Goal: Contribute content: Contribute content

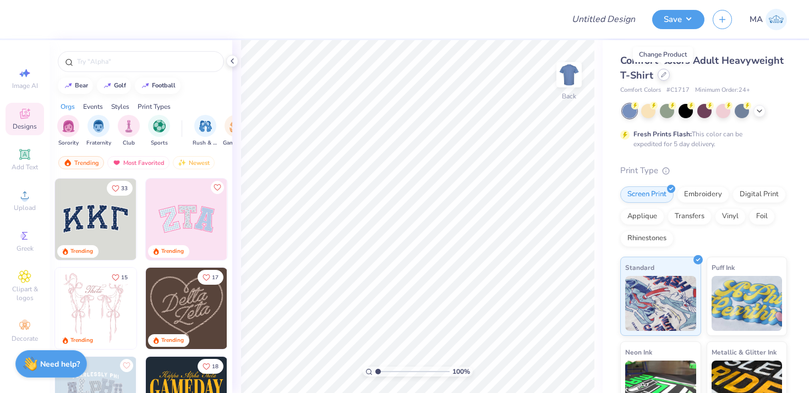
click at [661, 74] on icon at bounding box center [664, 75] width 6 height 6
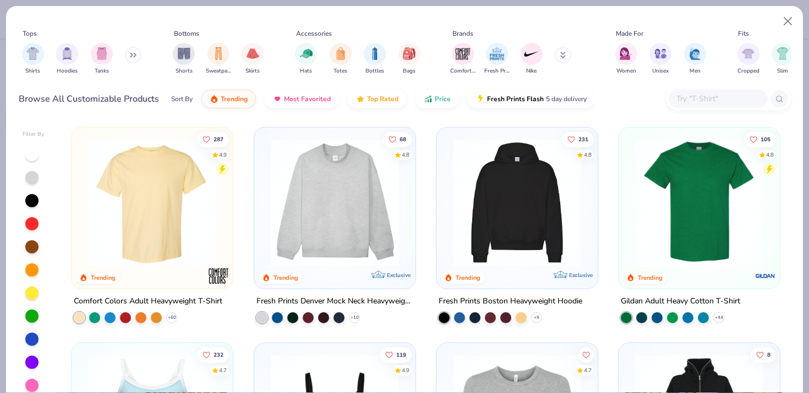
click at [695, 95] on input "text" at bounding box center [717, 98] width 85 height 13
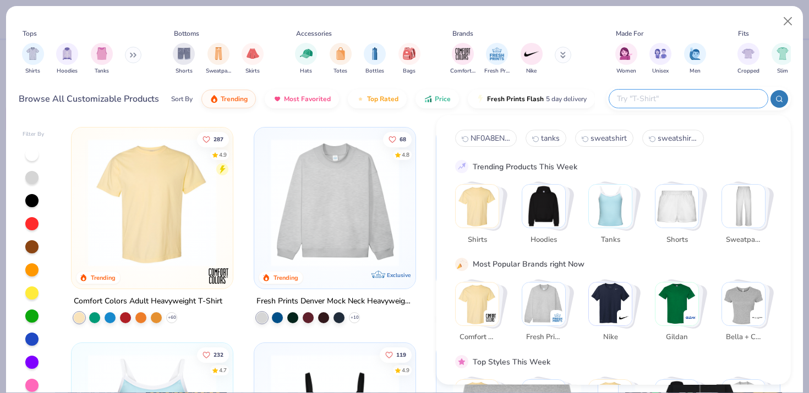
paste input "1383255"
type input "1383255"
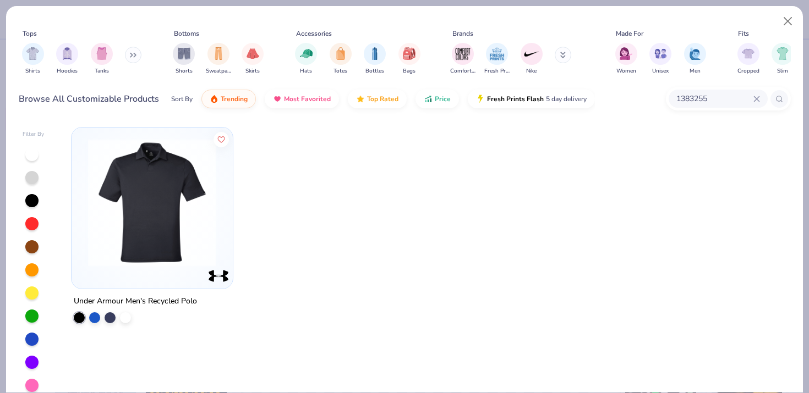
click at [169, 216] on img at bounding box center [152, 203] width 139 height 128
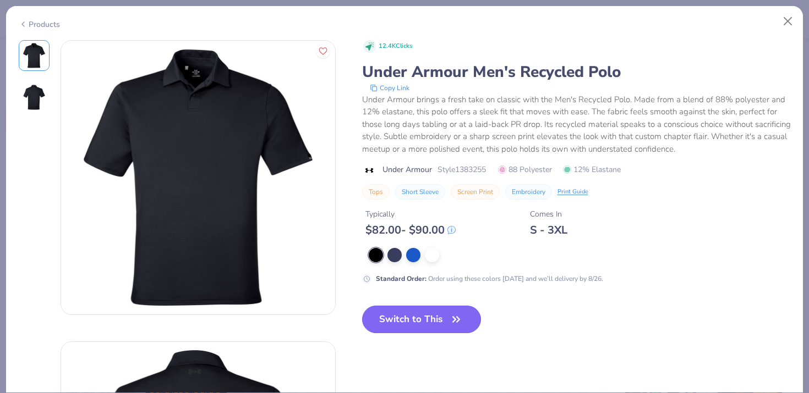
click at [401, 318] on button "Switch to This" at bounding box center [421, 320] width 119 height 28
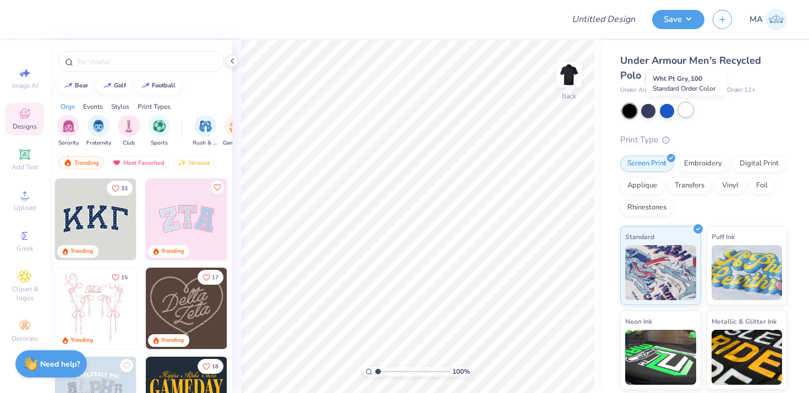
click at [689, 112] on div at bounding box center [685, 110] width 14 height 14
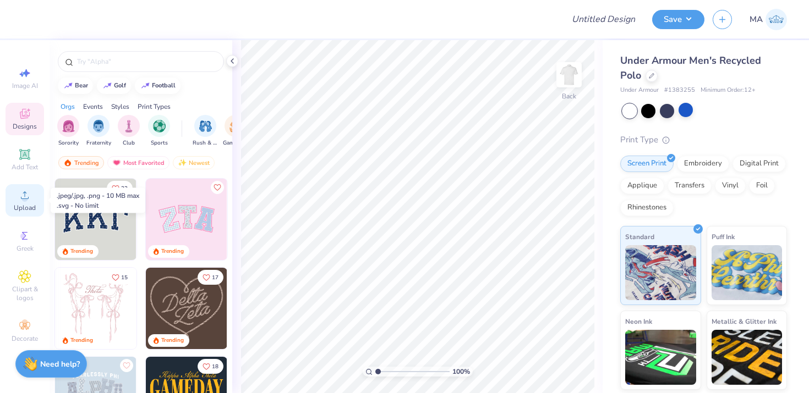
click at [24, 201] on circle at bounding box center [24, 199] width 6 height 6
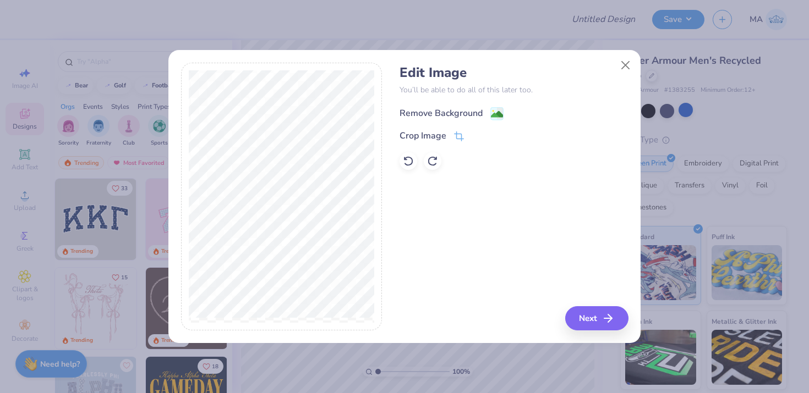
click at [446, 109] on div "Remove Background" at bounding box center [440, 113] width 83 height 13
click at [595, 320] on div "Edit Image You’ll be able to do all of this later too. Remove Background Crop I…" at bounding box center [513, 197] width 228 height 268
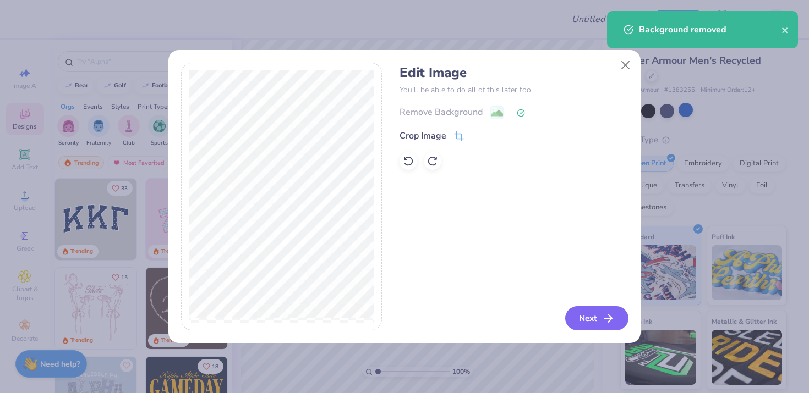
click at [595, 320] on button "Next" at bounding box center [596, 318] width 63 height 24
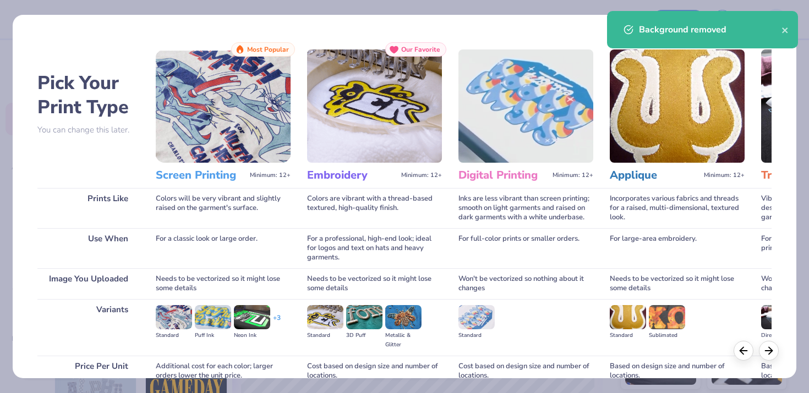
scroll to position [100, 0]
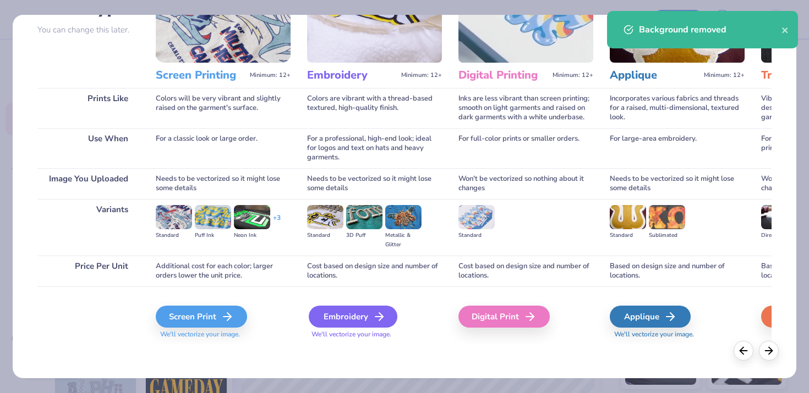
click at [368, 316] on div "Embroidery" at bounding box center [353, 317] width 89 height 22
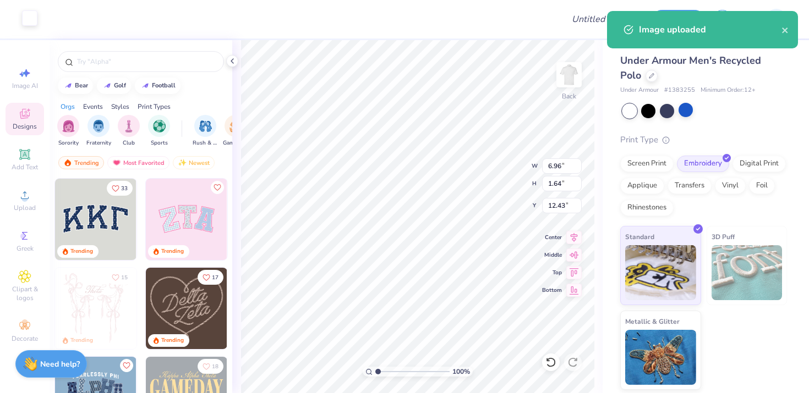
click at [32, 18] on div at bounding box center [29, 17] width 15 height 15
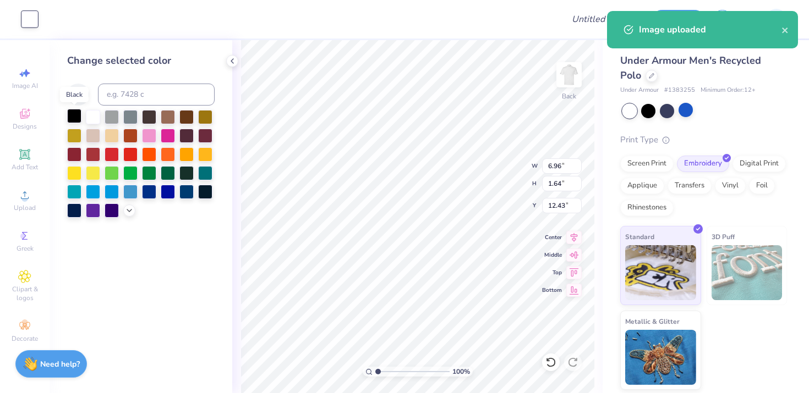
click at [78, 115] on div at bounding box center [74, 116] width 14 height 14
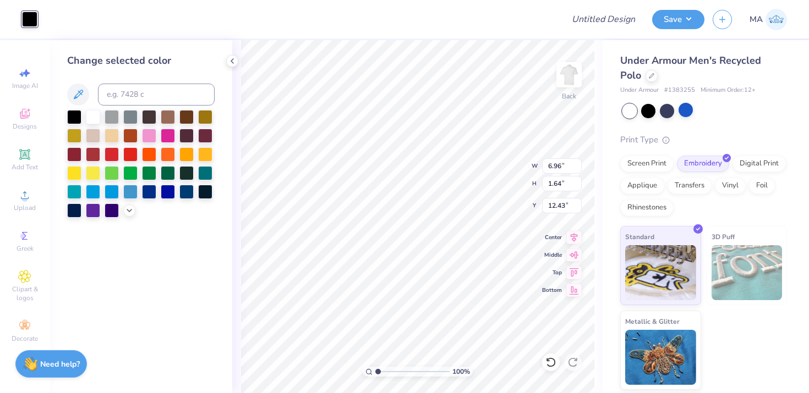
type input "3.90"
type input "0.92"
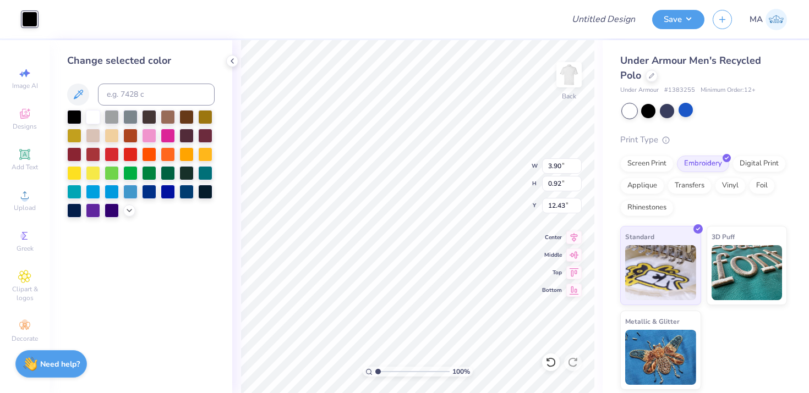
type input "3.00"
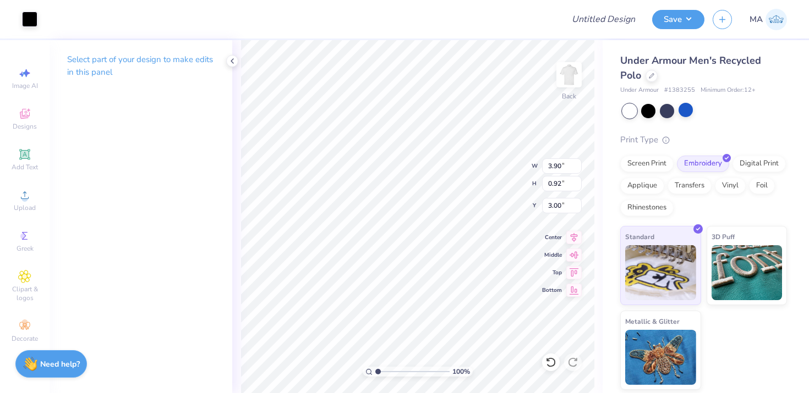
type input "3.33"
click at [681, 15] on button "Save" at bounding box center [678, 17] width 52 height 19
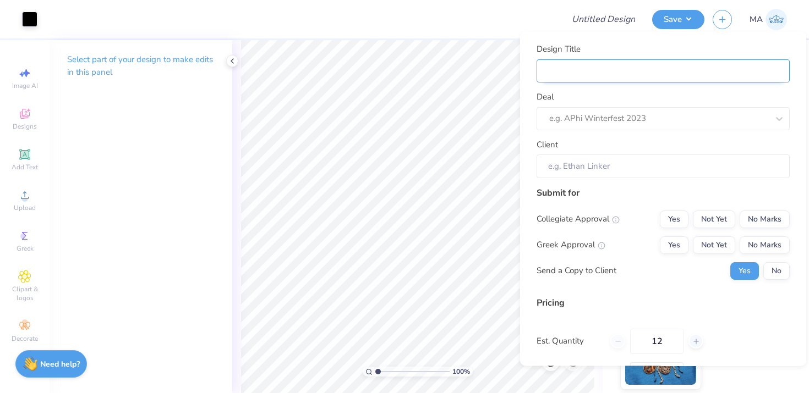
click at [693, 61] on input "Design Title" at bounding box center [662, 71] width 253 height 24
type input "R"
type input "Re"
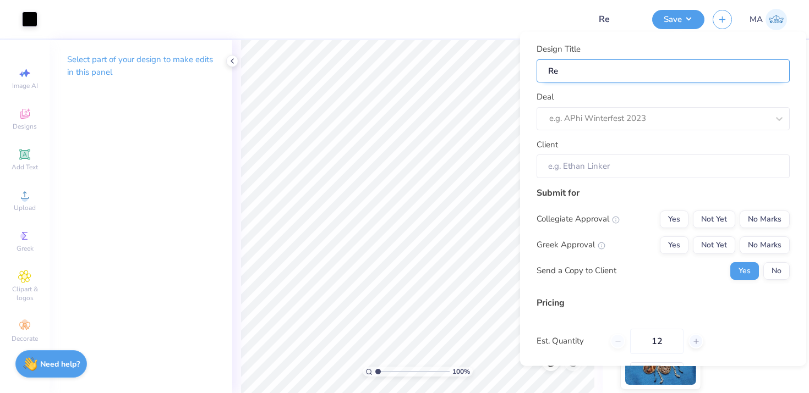
type input "Res"
type input "Rest"
type input "Resto"
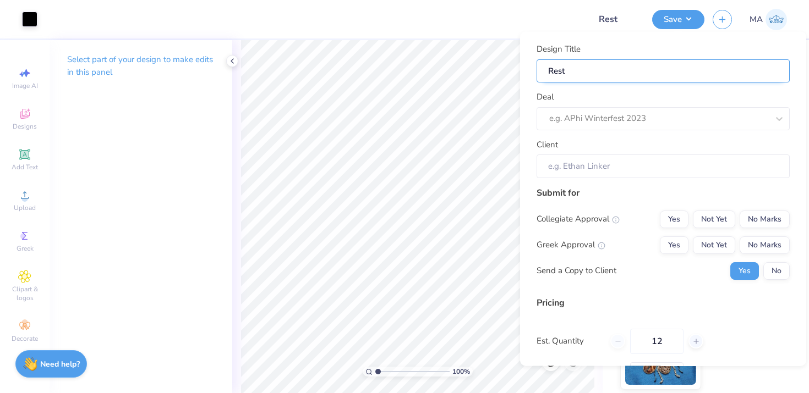
type input "Resto"
type input "Restoc"
type input "Restock"
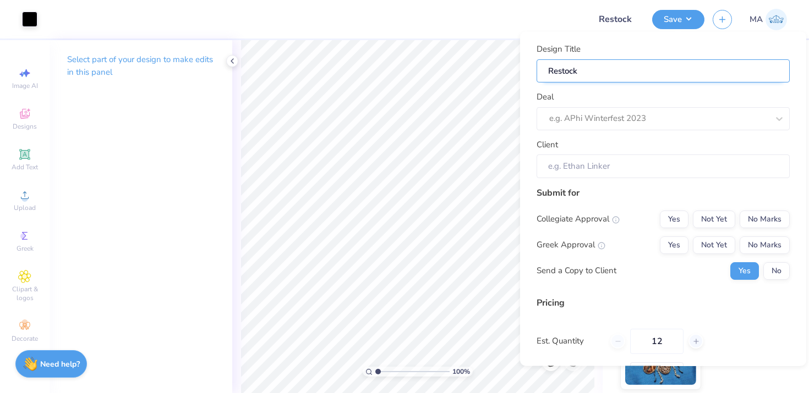
type input "Restock"
type input "Restock 1"
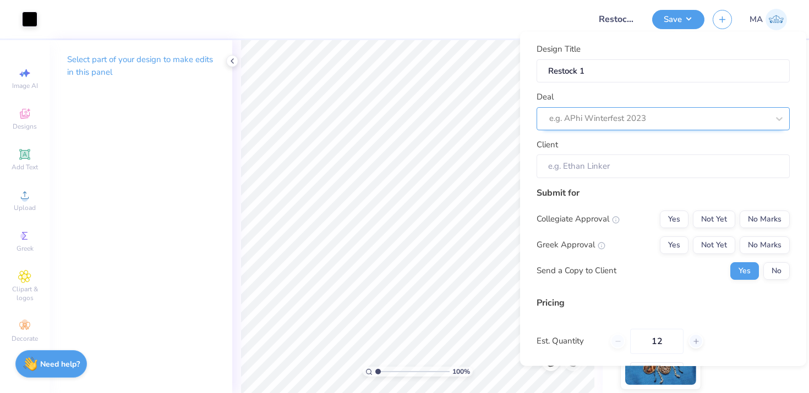
click at [694, 116] on div at bounding box center [658, 118] width 219 height 15
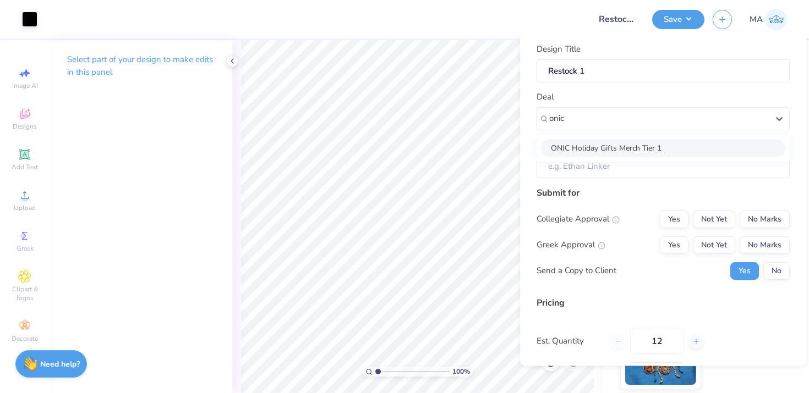
click at [666, 146] on div "ONIC Holiday Gifts Merch Tier 1" at bounding box center [663, 148] width 244 height 18
type input "onic"
type input "Adrian Villarreal Chavez"
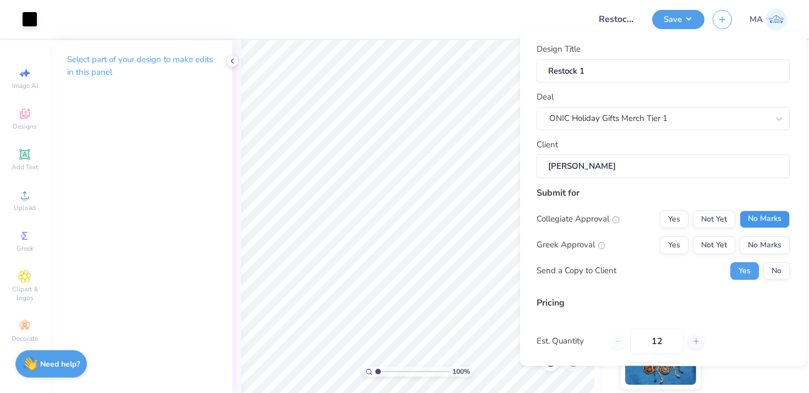
click at [743, 216] on button "No Marks" at bounding box center [764, 219] width 50 height 18
click at [747, 242] on button "No Marks" at bounding box center [764, 245] width 50 height 18
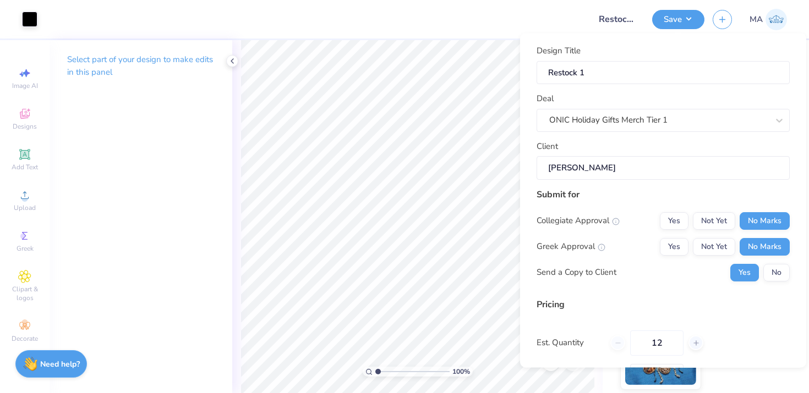
scroll to position [108, 0]
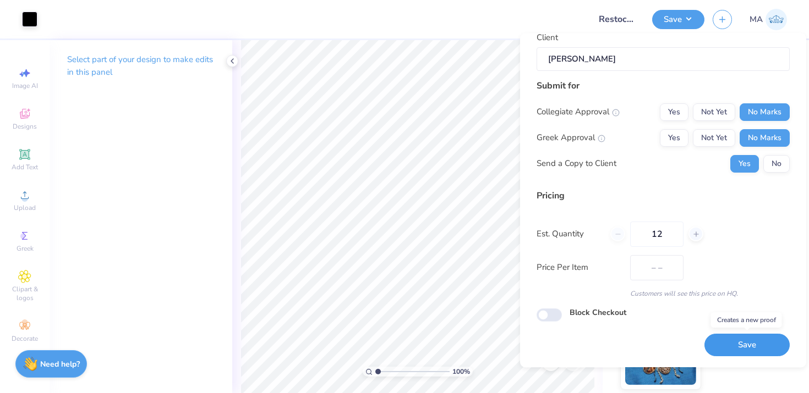
click at [722, 343] on button "Save" at bounding box center [746, 345] width 85 height 23
type input "– –"
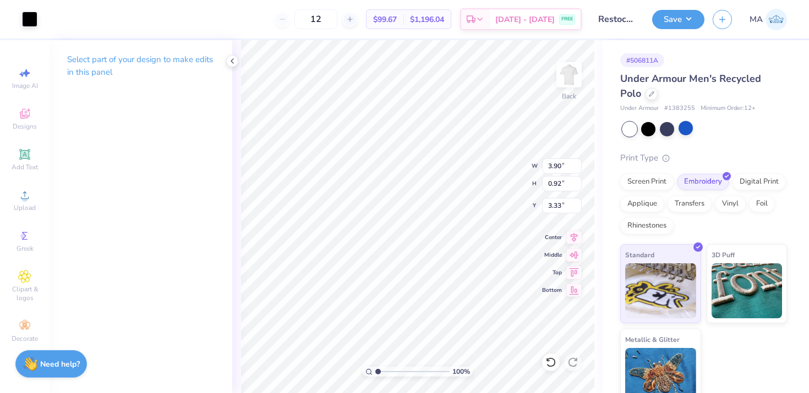
type input "4.00"
type input "0.94"
type input "3.41"
type input "3.38"
click at [680, 15] on button "Save" at bounding box center [678, 17] width 52 height 19
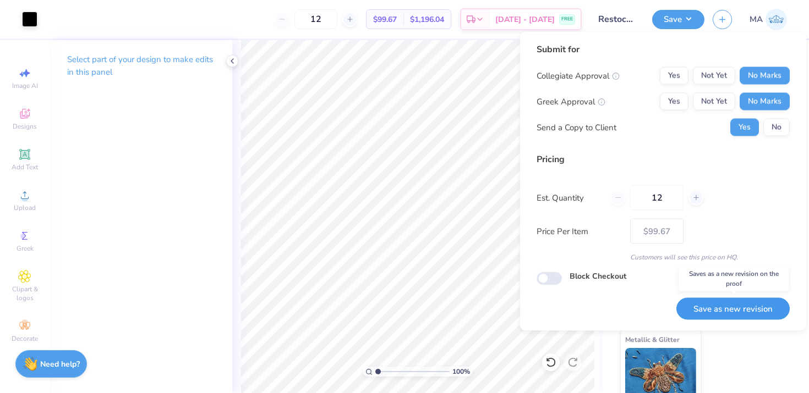
click at [732, 308] on button "Save as new revision" at bounding box center [732, 309] width 113 height 23
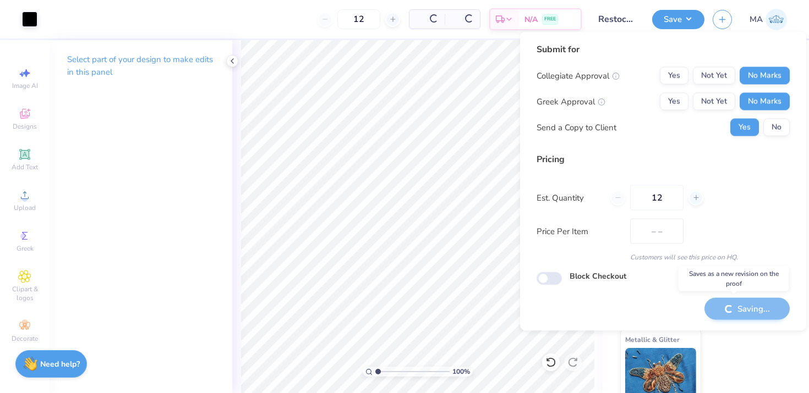
type input "$99.67"
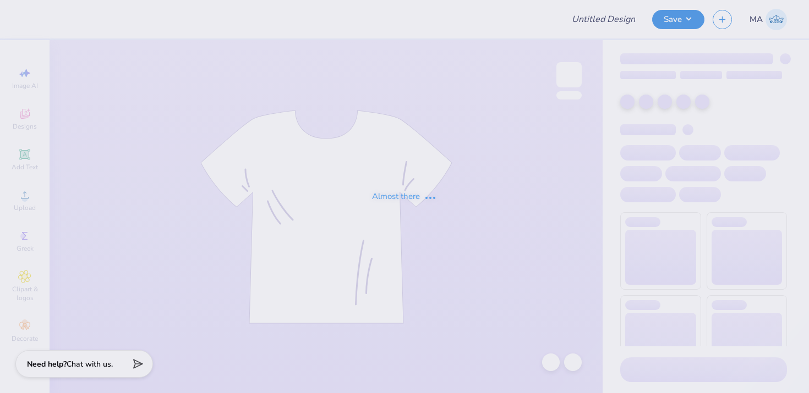
type input "Camel [PERSON_NAME] 2"
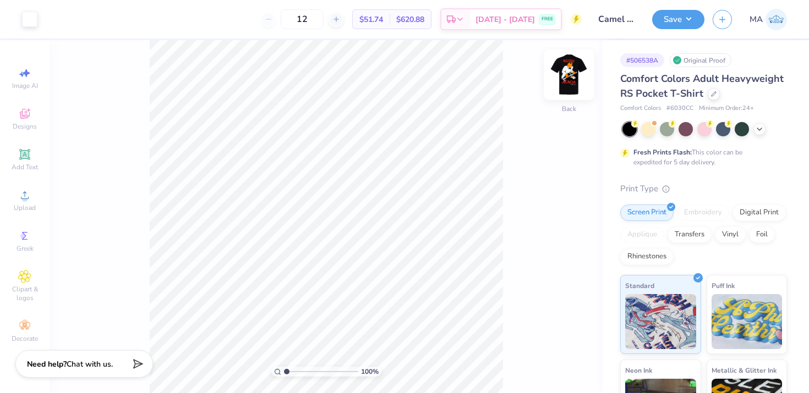
click at [560, 74] on img at bounding box center [569, 75] width 44 height 44
click at [91, 20] on div at bounding box center [88, 17] width 15 height 15
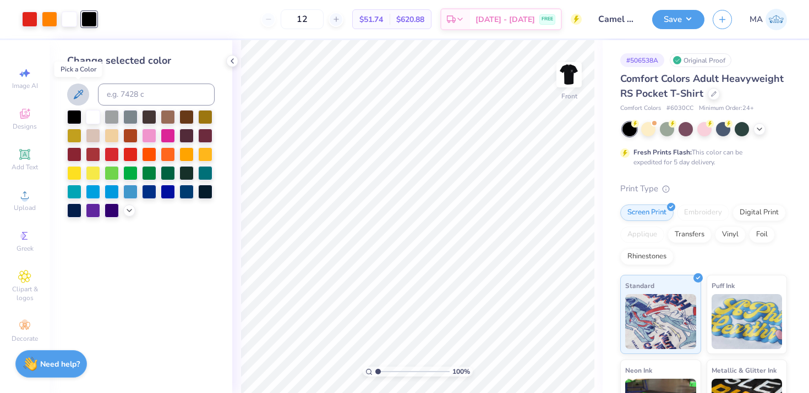
click at [78, 97] on icon at bounding box center [78, 94] width 13 height 13
click at [89, 18] on div at bounding box center [88, 19] width 15 height 15
click at [76, 93] on icon at bounding box center [78, 94] width 13 height 13
click at [575, 70] on img at bounding box center [569, 75] width 44 height 44
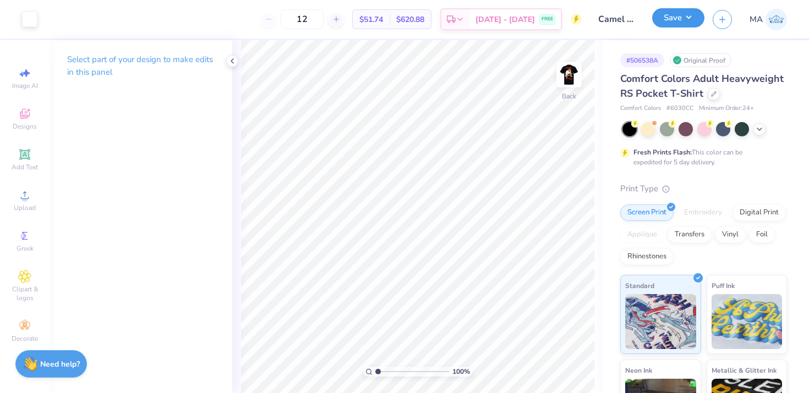
click at [674, 21] on button "Save" at bounding box center [678, 17] width 52 height 19
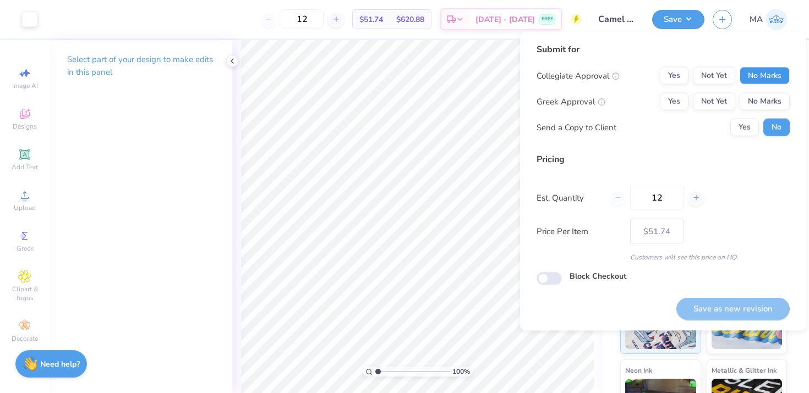
click at [757, 74] on button "No Marks" at bounding box center [764, 76] width 50 height 18
click at [681, 97] on button "Yes" at bounding box center [673, 102] width 29 height 18
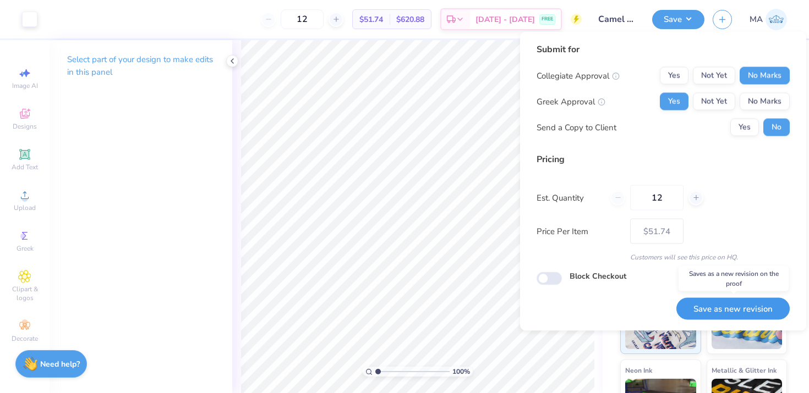
click at [728, 312] on button "Save as new revision" at bounding box center [732, 309] width 113 height 23
type input "$51.74"
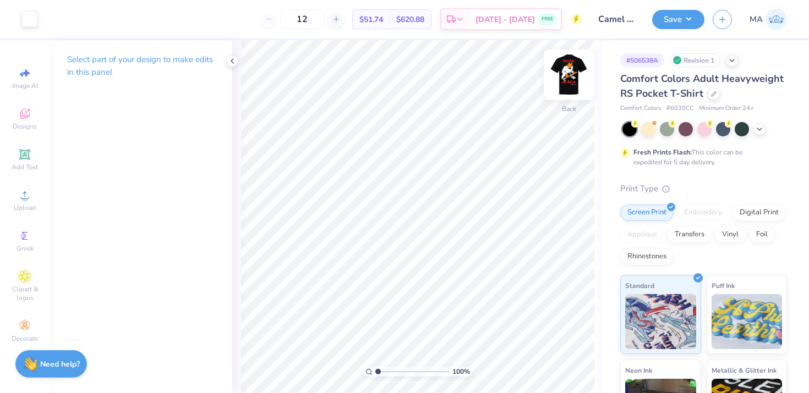
click at [567, 81] on img at bounding box center [569, 75] width 44 height 44
click at [567, 81] on img at bounding box center [569, 75] width 22 height 22
